Goal: Information Seeking & Learning: Learn about a topic

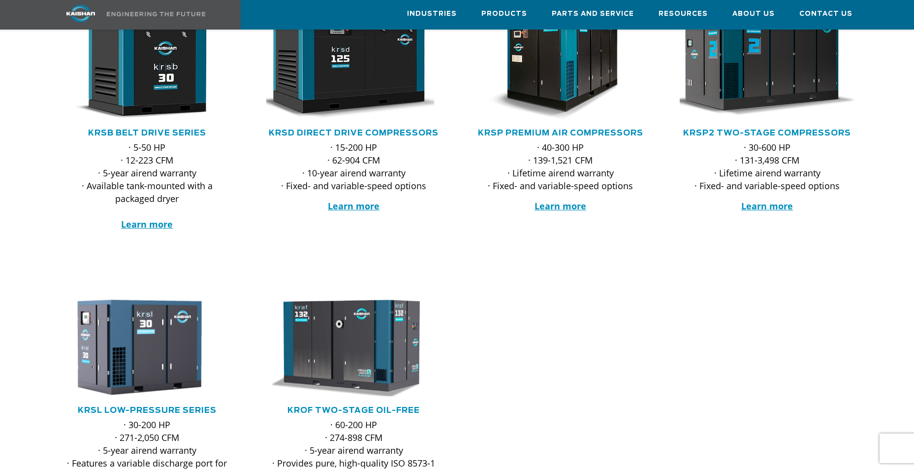
scroll to position [230, 0]
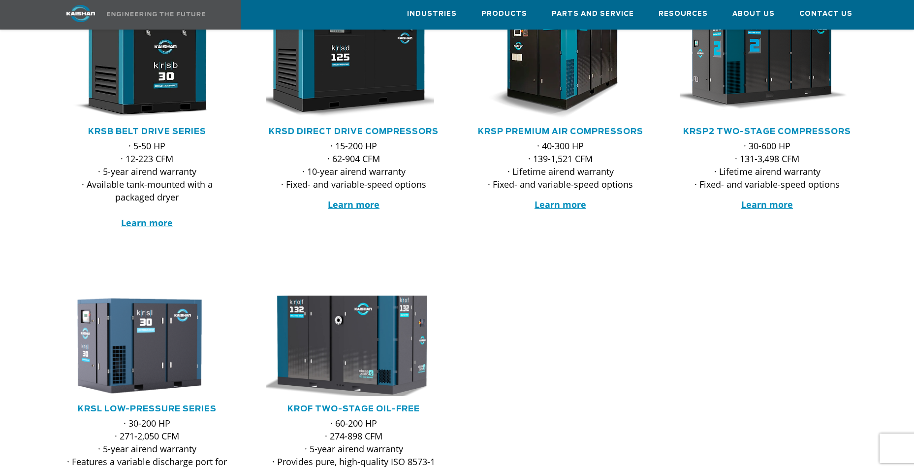
click at [371, 346] on img at bounding box center [346, 346] width 193 height 110
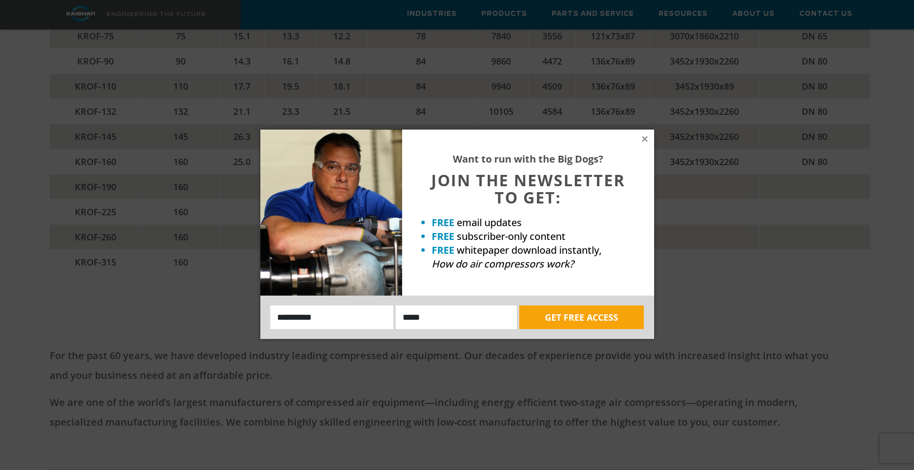
scroll to position [2544, 0]
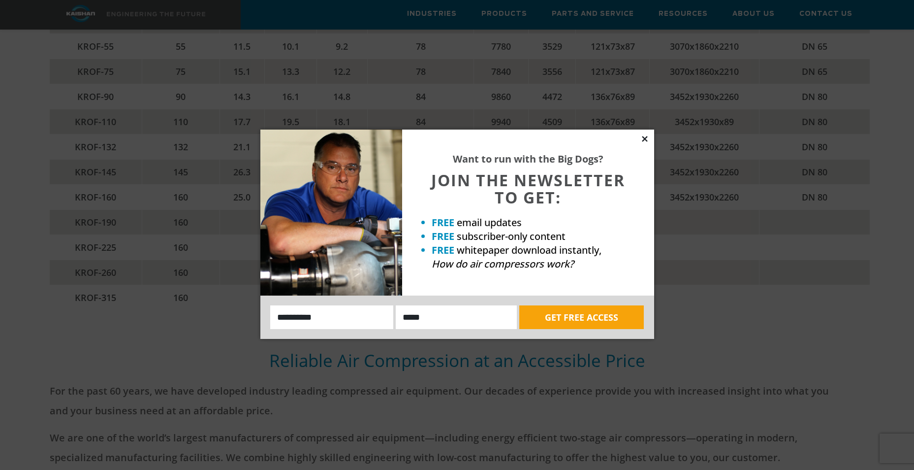
click at [643, 139] on icon at bounding box center [645, 138] width 9 height 9
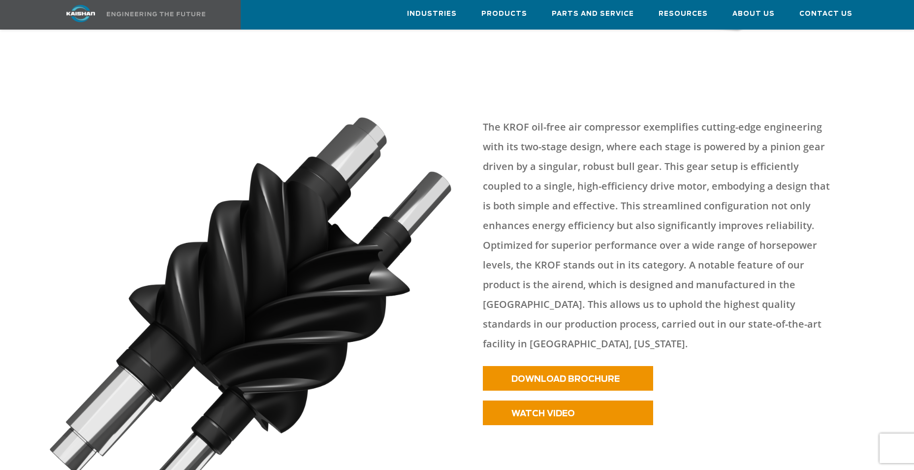
scroll to position [345, 0]
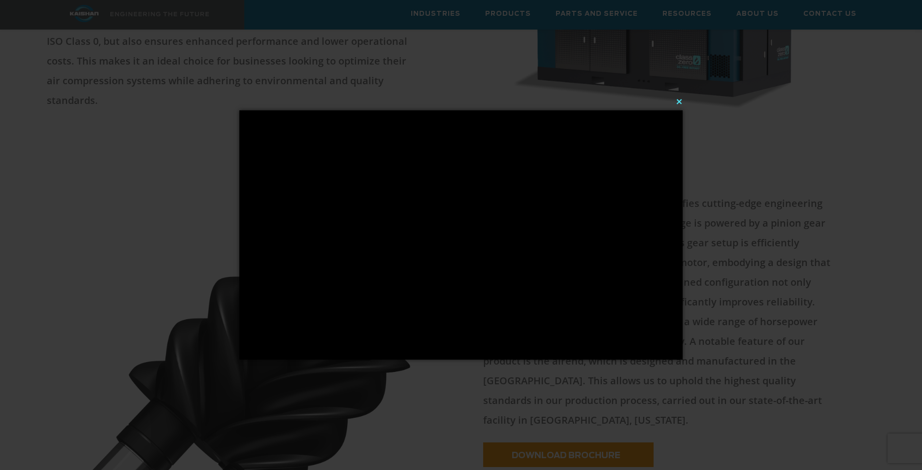
click at [679, 101] on button "×" at bounding box center [463, 102] width 443 height 22
